Goal: Task Accomplishment & Management: Manage account settings

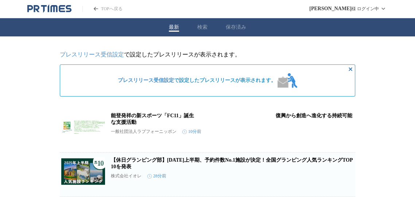
click at [374, 11] on div "青隆 信 様 ログイン中" at bounding box center [348, 9] width 78 height 18
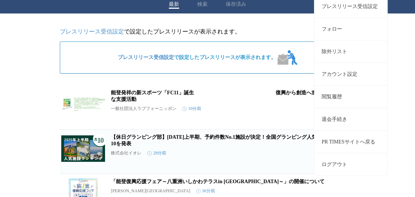
scroll to position [40, 0]
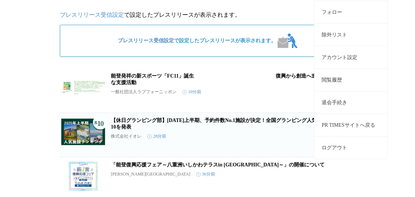
click at [365, 153] on button "ログアウト" at bounding box center [351, 147] width 73 height 23
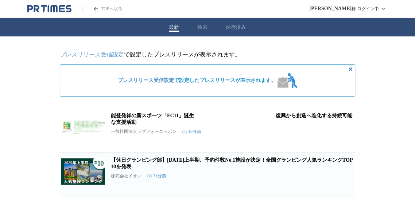
click at [62, 10] on icon "PR TIMESのトップページはこちら" at bounding box center [49, 8] width 44 height 9
